Goal: Transaction & Acquisition: Download file/media

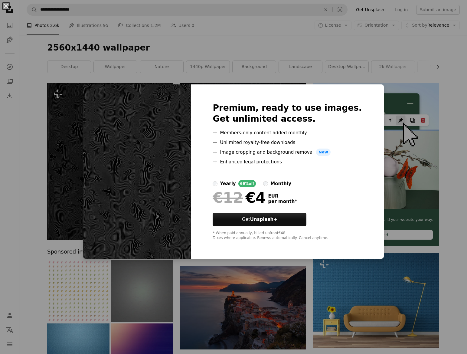
scroll to position [60, 0]
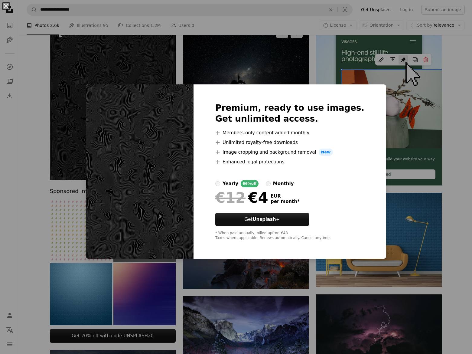
drag, startPoint x: 271, startPoint y: 73, endPoint x: 278, endPoint y: 73, distance: 7.0
click at [271, 72] on div "An X shape Premium, ready to use images. Get unlimited access. A plus sign Memb…" at bounding box center [236, 177] width 472 height 354
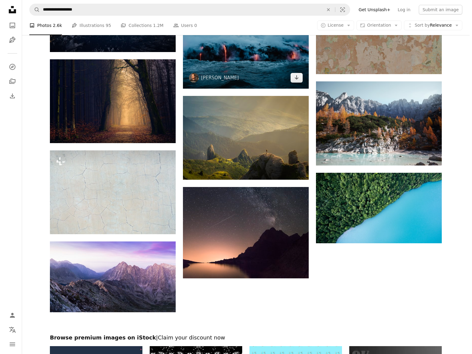
scroll to position [609, 0]
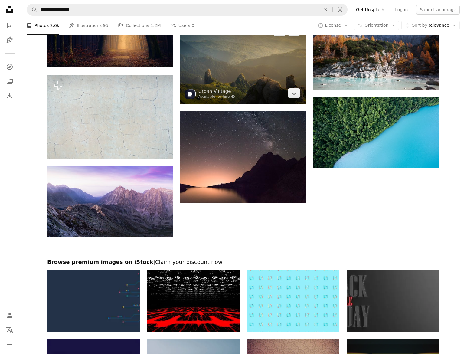
click at [291, 99] on img at bounding box center [243, 61] width 126 height 83
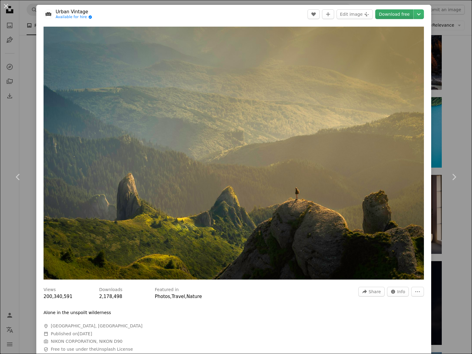
click at [404, 13] on link "Download free" at bounding box center [394, 14] width 38 height 10
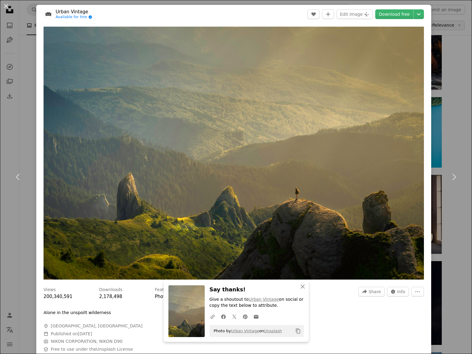
click at [453, 24] on div "An X shape Chevron left Chevron right Urban Vintage Available for hire A checkm…" at bounding box center [236, 177] width 472 height 354
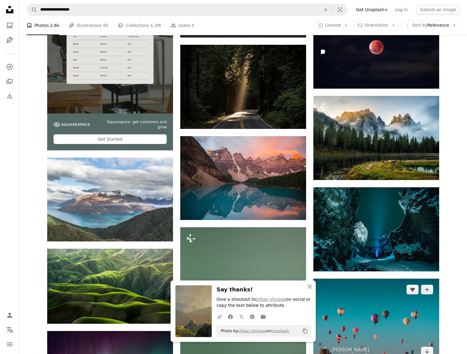
scroll to position [881, 0]
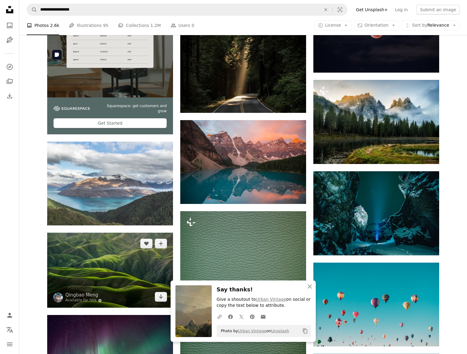
click at [153, 232] on img at bounding box center [110, 269] width 126 height 75
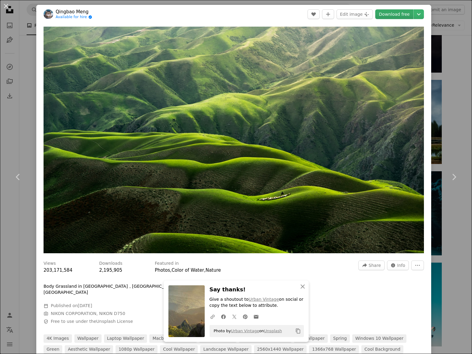
click at [392, 14] on link "Download free" at bounding box center [394, 14] width 38 height 10
click at [451, 24] on div "An X shape Chevron left Chevron right [PERSON_NAME] Available for hire A checkm…" at bounding box center [236, 177] width 472 height 354
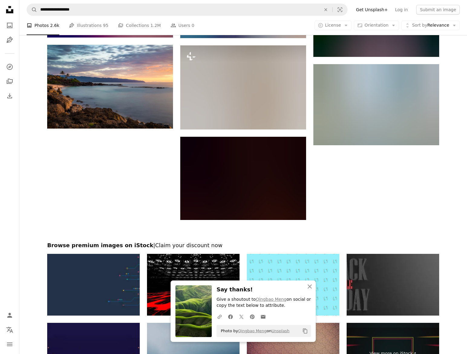
scroll to position [1334, 0]
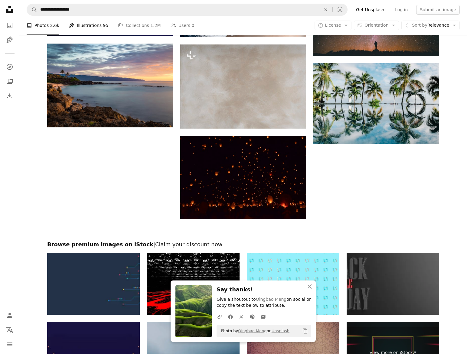
click at [89, 29] on link "Pen Tool Illustrations 95" at bounding box center [88, 25] width 39 height 19
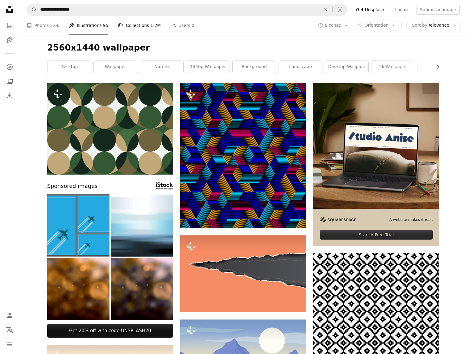
click at [150, 26] on span "1.2M" at bounding box center [155, 25] width 10 height 7
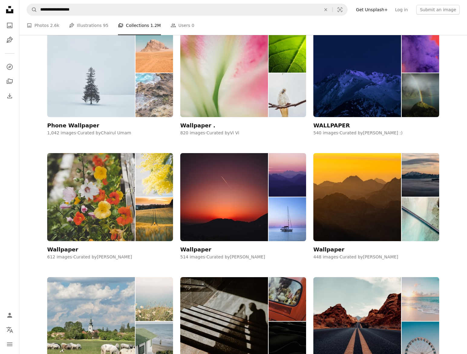
scroll to position [574, 0]
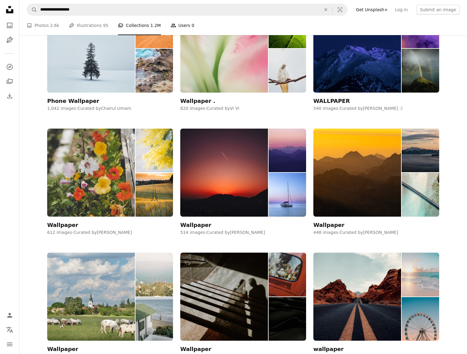
click at [173, 25] on link "People Users 0" at bounding box center [183, 25] width 24 height 19
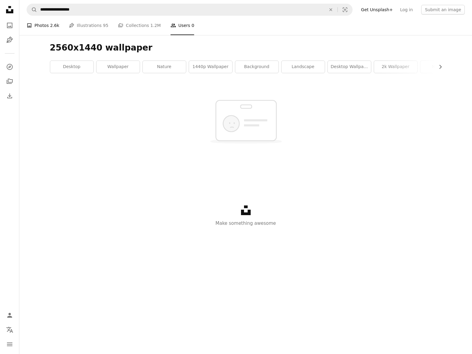
click at [50, 27] on span "2.6k" at bounding box center [54, 25] width 9 height 7
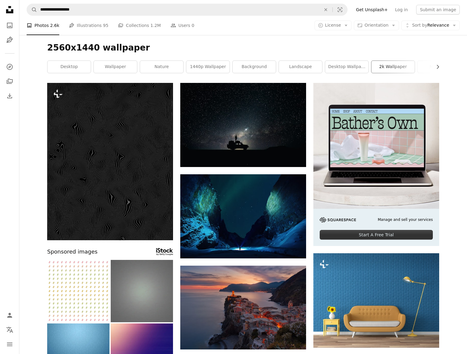
click at [394, 67] on link "2k wallpaper" at bounding box center [392, 67] width 43 height 12
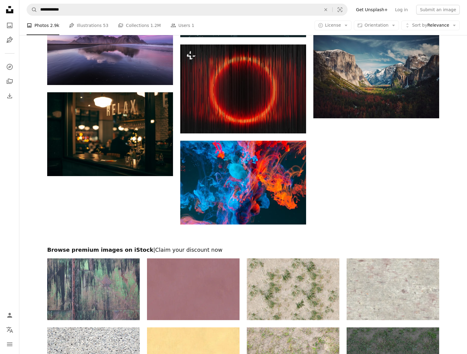
scroll to position [675, 0]
